Goal: Task Accomplishment & Management: Use online tool/utility

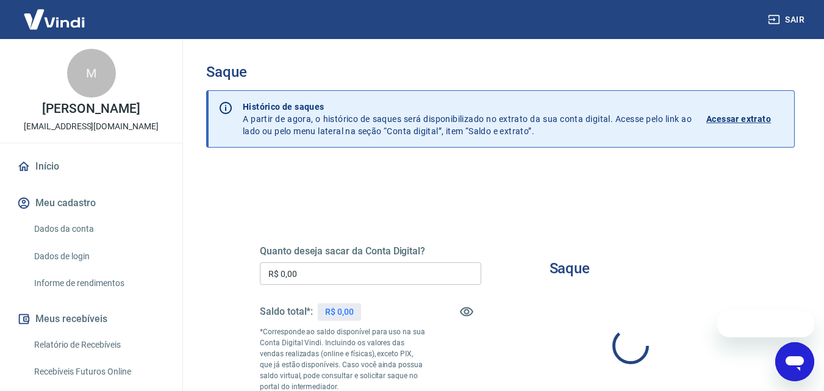
click at [334, 270] on input "R$ 0,00" at bounding box center [370, 273] width 221 height 23
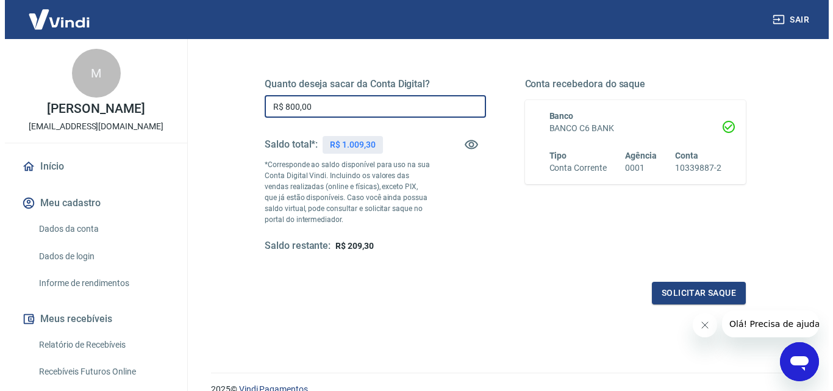
scroll to position [183, 0]
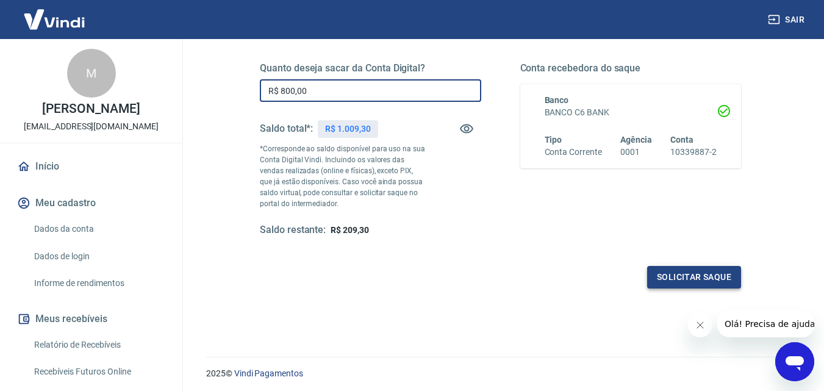
type input "R$ 800,00"
click at [693, 277] on button "Solicitar saque" at bounding box center [694, 277] width 94 height 23
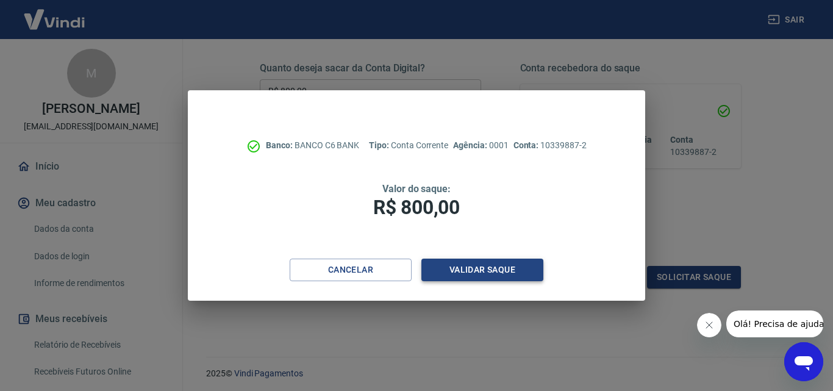
click at [491, 275] on button "Validar saque" at bounding box center [483, 270] width 122 height 23
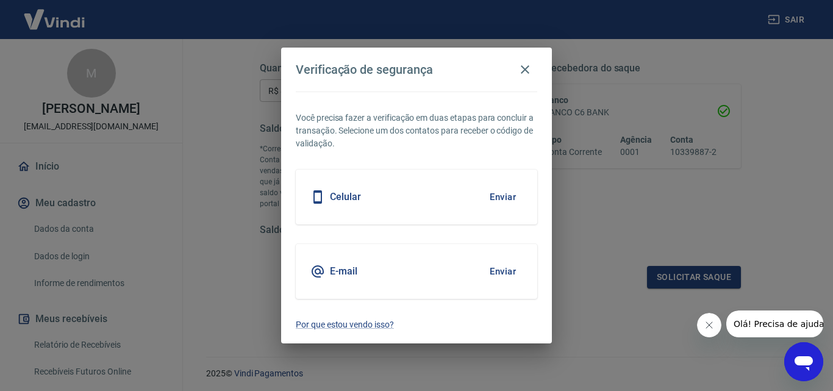
click at [506, 200] on button "Enviar" at bounding box center [503, 197] width 40 height 26
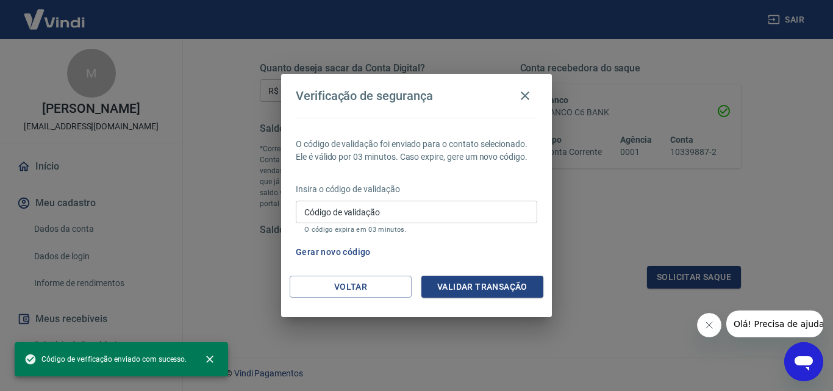
click at [466, 213] on input "Código de validação" at bounding box center [417, 212] width 242 height 23
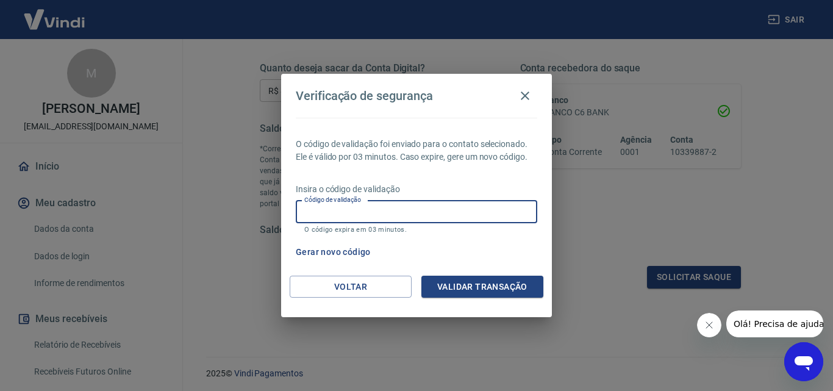
click at [469, 211] on input "Código de validação" at bounding box center [417, 212] width 242 height 23
type input "202760"
click at [476, 273] on div "O código de validação foi enviado para o contato selecionado. Ele é válido por …" at bounding box center [416, 197] width 271 height 158
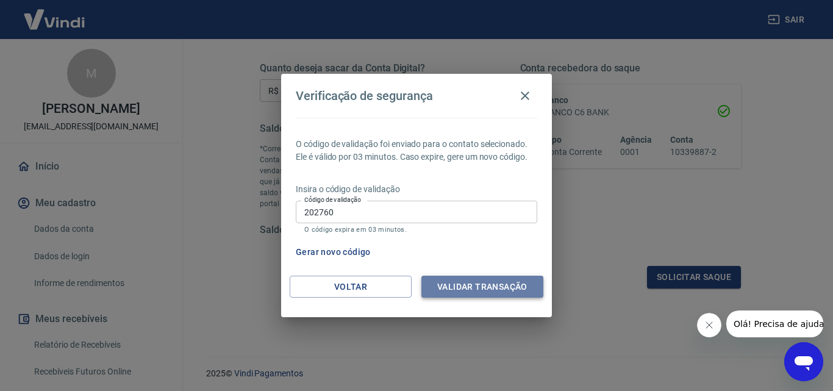
click at [476, 279] on button "Validar transação" at bounding box center [483, 287] width 122 height 23
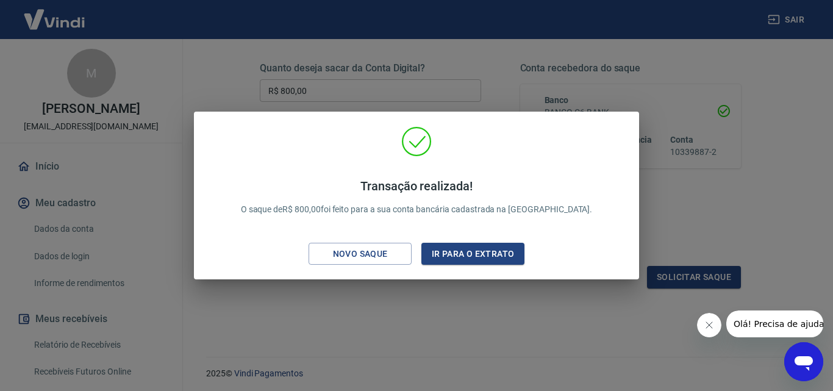
click at [458, 323] on div "Transação realizada! O saque de R$ 800,00 foi feito para a sua conta bancária c…" at bounding box center [416, 195] width 833 height 391
